Goal: Find specific fact: Find specific fact

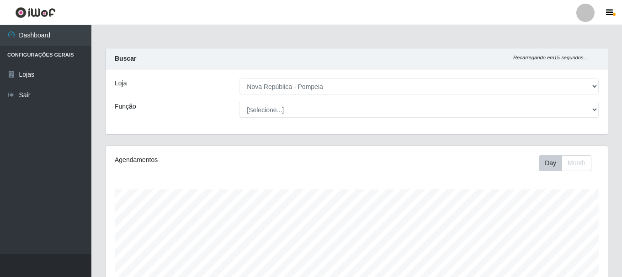
select select "64"
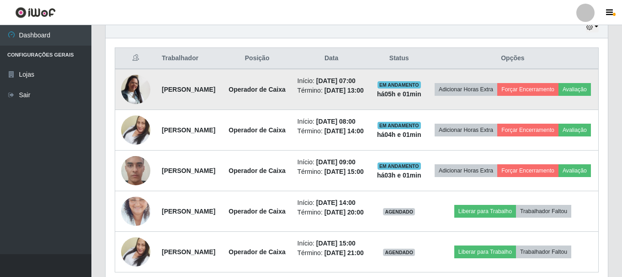
scroll to position [315, 0]
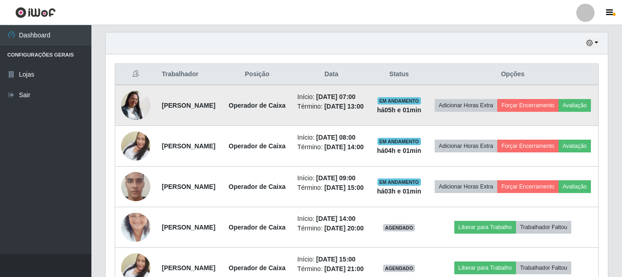
drag, startPoint x: 159, startPoint y: 105, endPoint x: 224, endPoint y: 116, distance: 66.3
click at [223, 116] on td "[PERSON_NAME]" at bounding box center [189, 105] width 66 height 41
copy strong "[PERSON_NAME]"
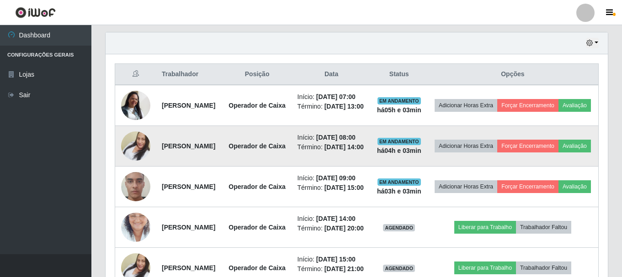
drag, startPoint x: 160, startPoint y: 173, endPoint x: 242, endPoint y: 178, distance: 82.4
click at [223, 167] on td "[PERSON_NAME]" at bounding box center [189, 146] width 66 height 41
copy strong "[PERSON_NAME]"
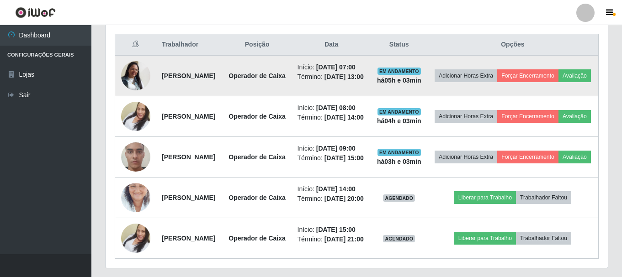
scroll to position [361, 0]
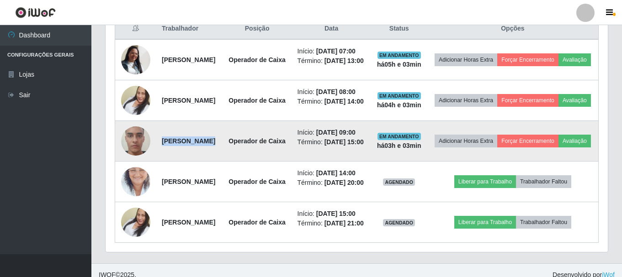
drag, startPoint x: 159, startPoint y: 181, endPoint x: 253, endPoint y: 181, distance: 93.7
click at [253, 162] on tr "[PERSON_NAME] de Sena Operador de Caixa Início: [DATE] 09:00 Término: [DATE] 15…" at bounding box center [356, 141] width 483 height 41
copy strong "[PERSON_NAME]"
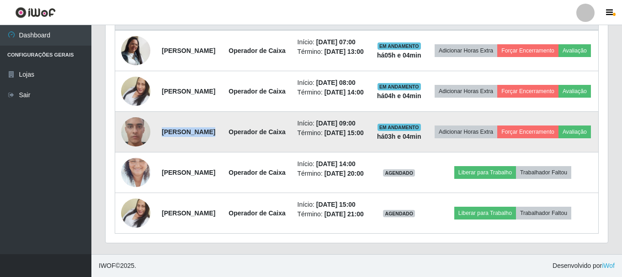
scroll to position [407, 0]
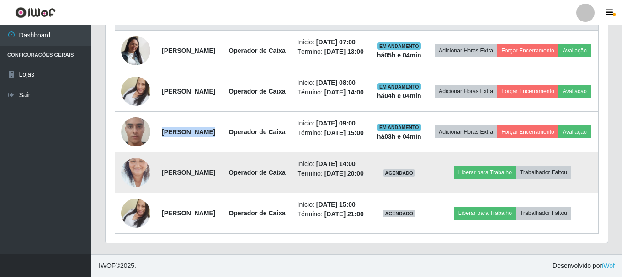
drag, startPoint x: 159, startPoint y: 189, endPoint x: 232, endPoint y: 207, distance: 75.8
click at [223, 193] on td "[PERSON_NAME]" at bounding box center [189, 173] width 66 height 41
copy strong "[PERSON_NAME]"
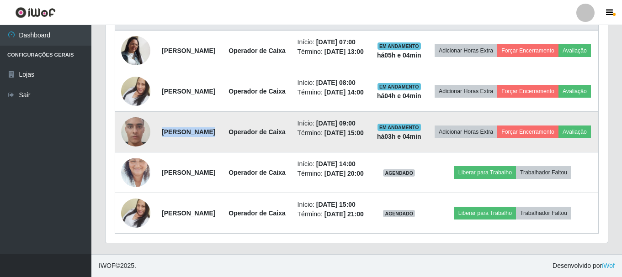
scroll to position [452, 0]
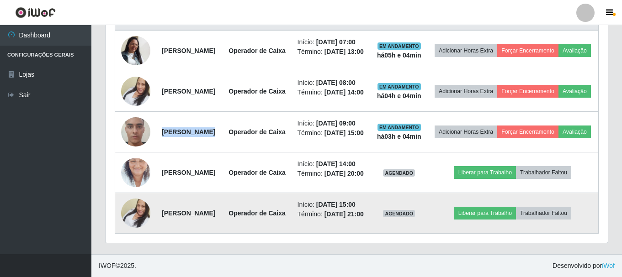
drag, startPoint x: 159, startPoint y: 206, endPoint x: 237, endPoint y: 212, distance: 77.9
click at [223, 212] on td "[PERSON_NAME]" at bounding box center [189, 213] width 66 height 41
copy strong "[PERSON_NAME]"
